Goal: Task Accomplishment & Management: Use online tool/utility

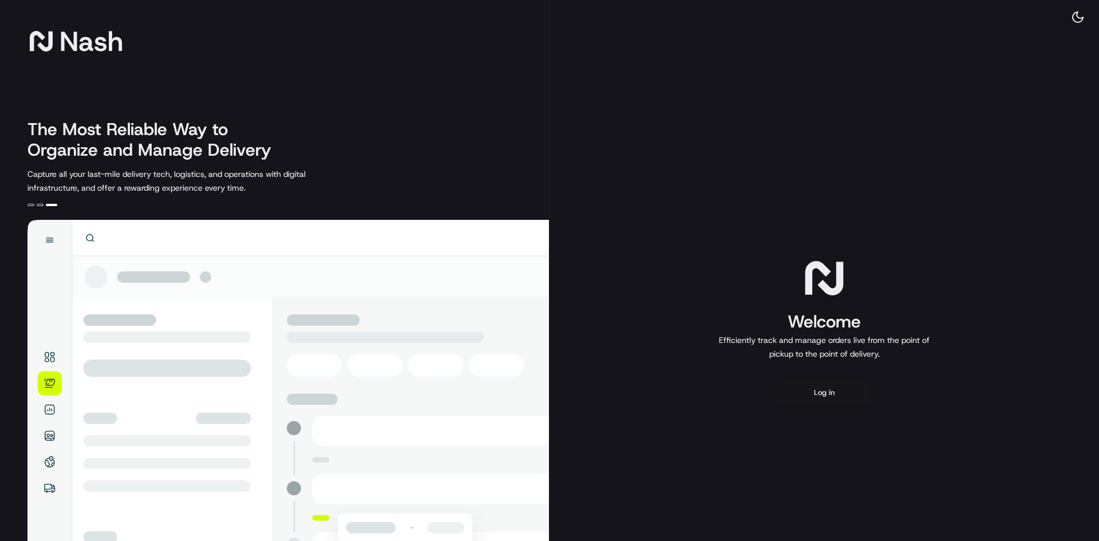
click at [830, 389] on button "Log in" at bounding box center [825, 392] width 92 height 27
